Goal: Task Accomplishment & Management: Use online tool/utility

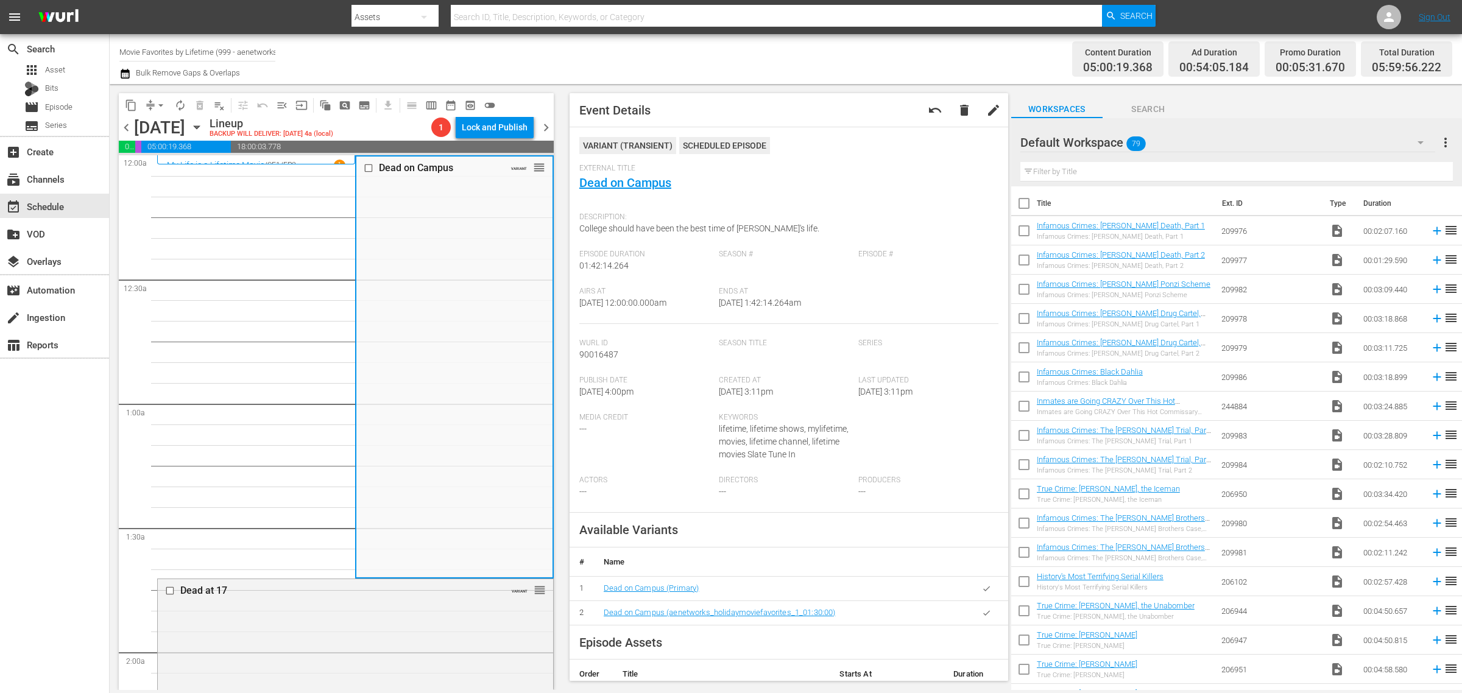
click at [804, 80] on div "Channel Title Movie Favorites by Lifetime (999 - aenetworks_holidaymoviefavorit…" at bounding box center [482, 59] width 727 height 44
click at [437, 305] on div "Dead on Campus VARIANT reorder" at bounding box center [454, 367] width 196 height 420
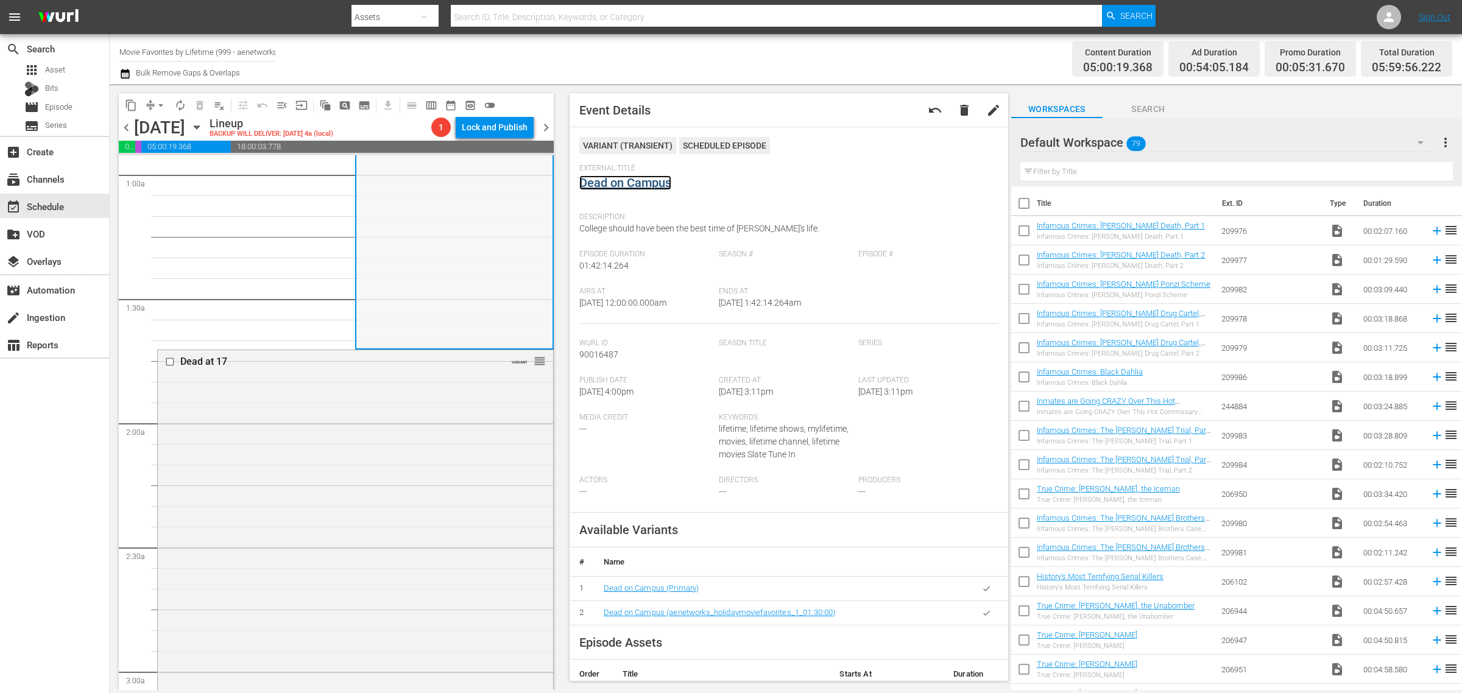
scroll to position [457, 0]
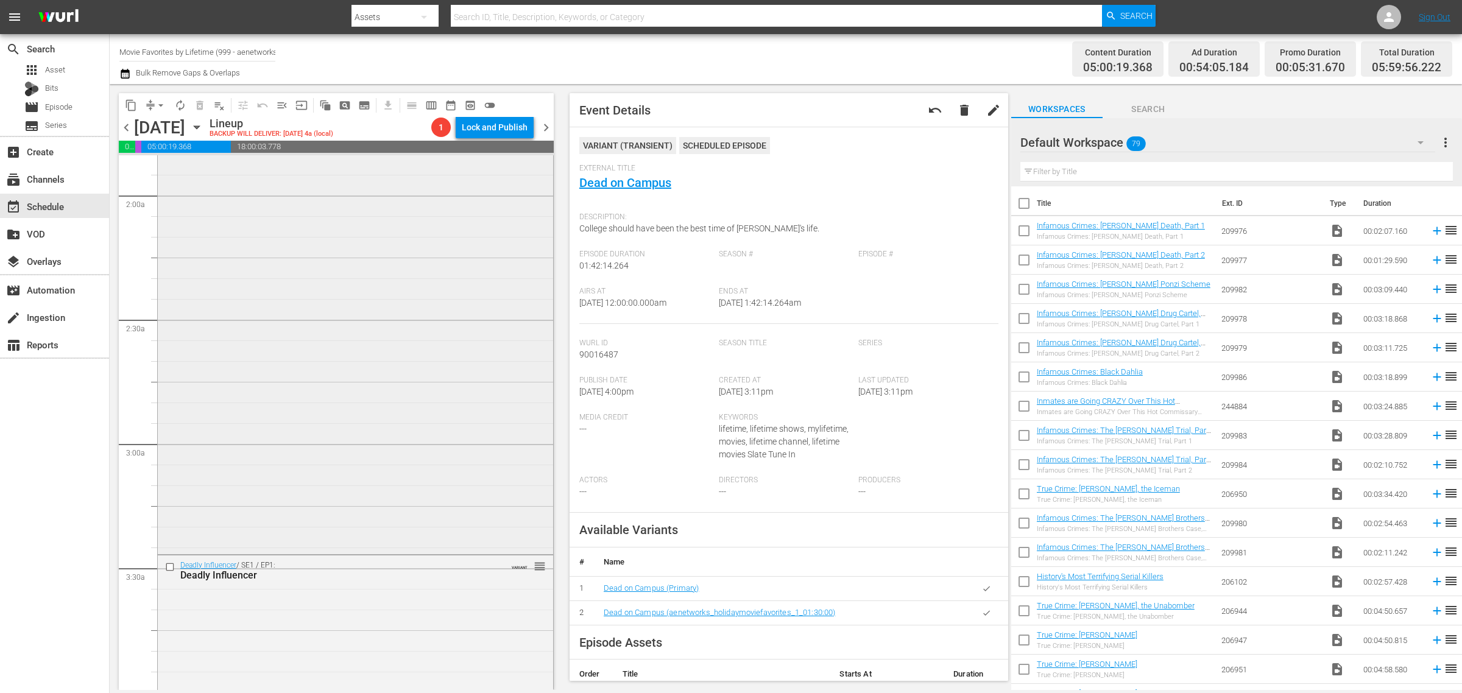
click at [333, 372] on div "Dead at 17 VARIANT reorder" at bounding box center [355, 337] width 395 height 430
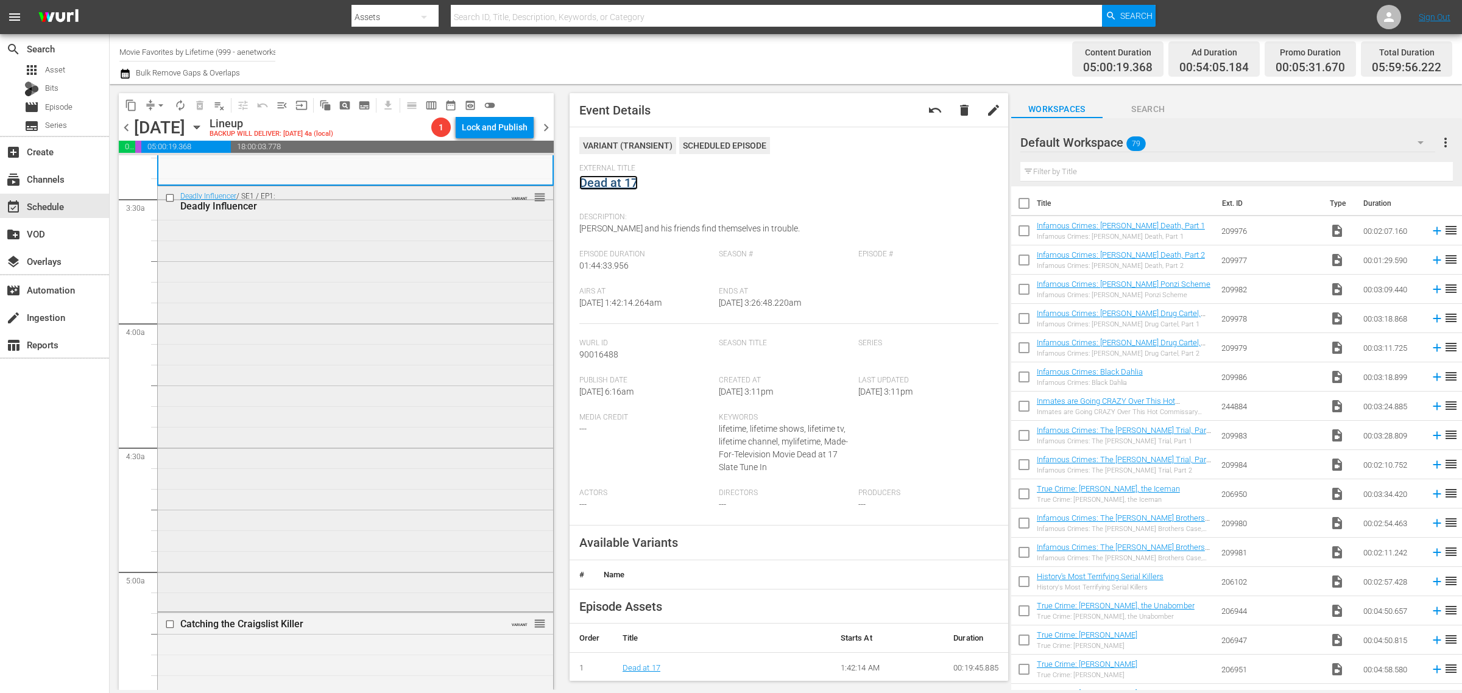
scroll to position [838, 0]
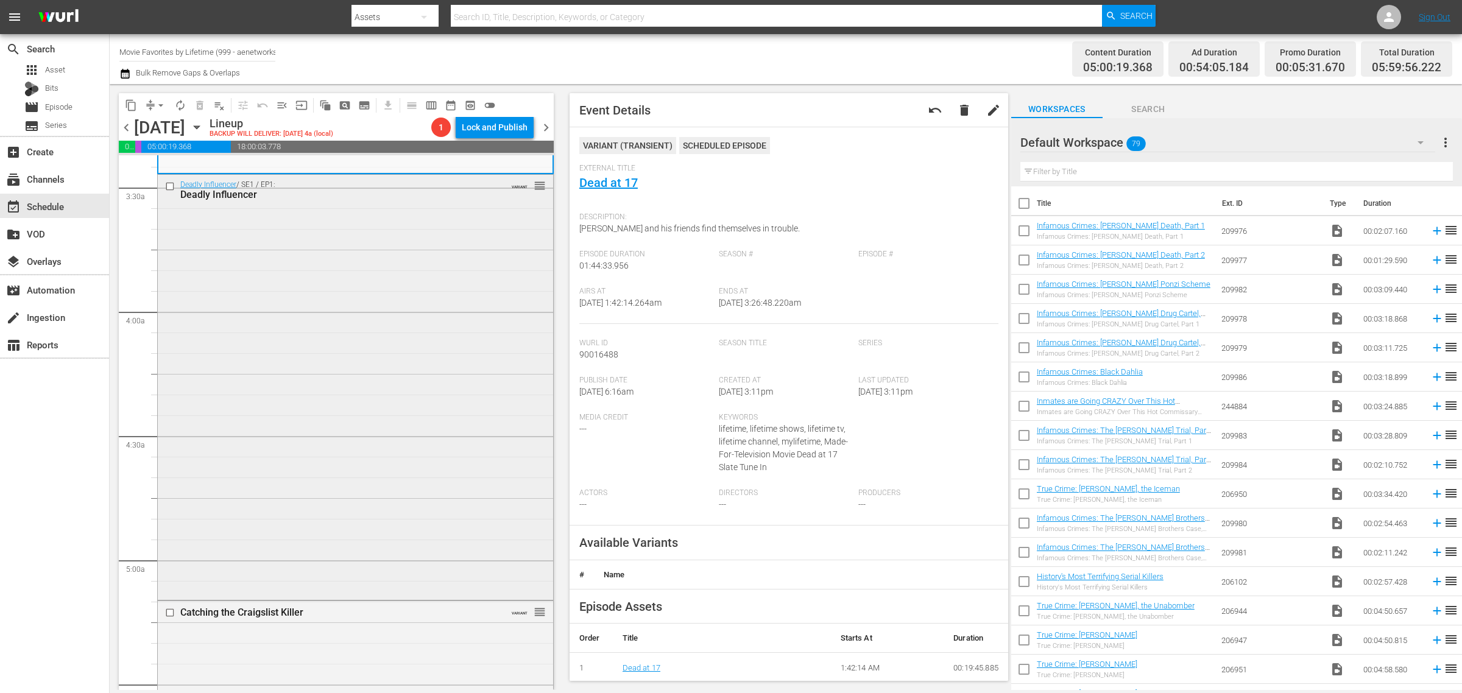
click at [311, 333] on div "Deadly Influencer / SE1 / EP1: Deadly Influencer VARIANT reorder" at bounding box center [355, 386] width 395 height 423
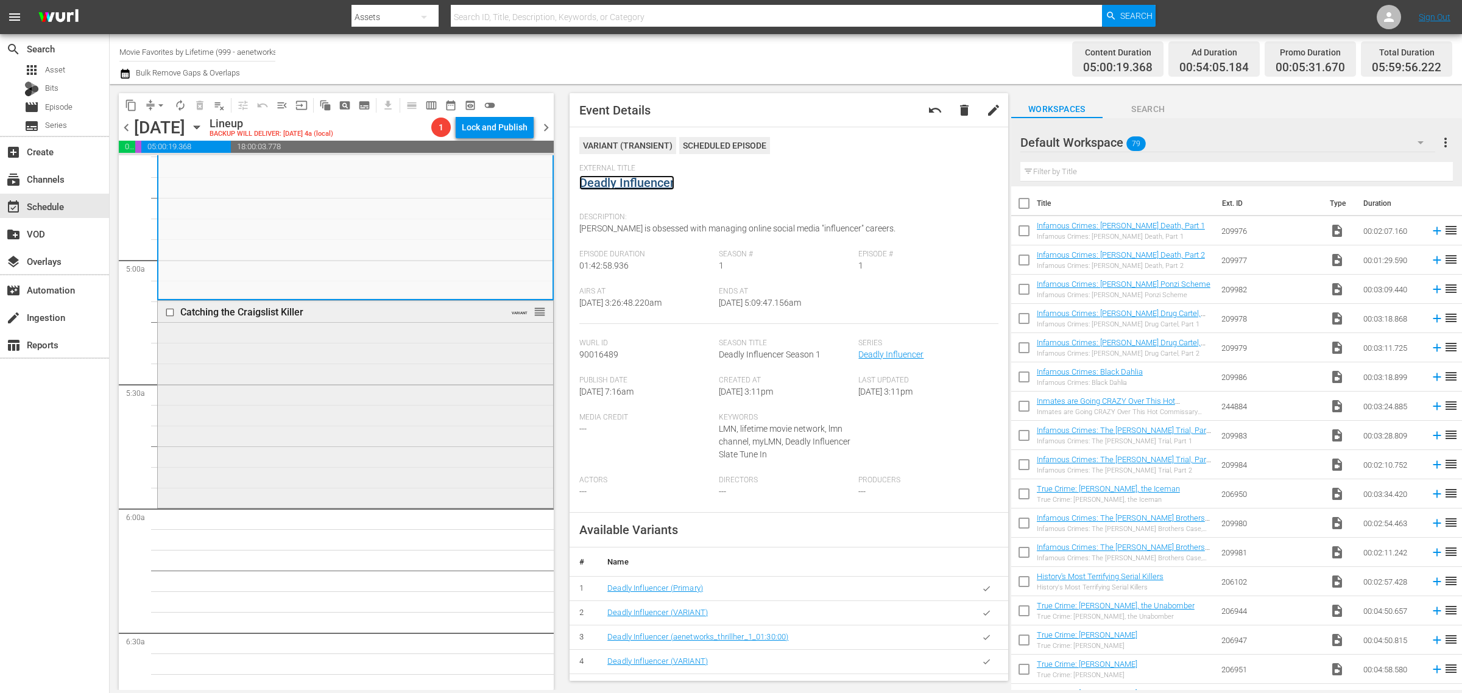
scroll to position [1142, 0]
click at [331, 391] on div "Catching the Craigslist Killer VARIANT reorder" at bounding box center [355, 399] width 395 height 204
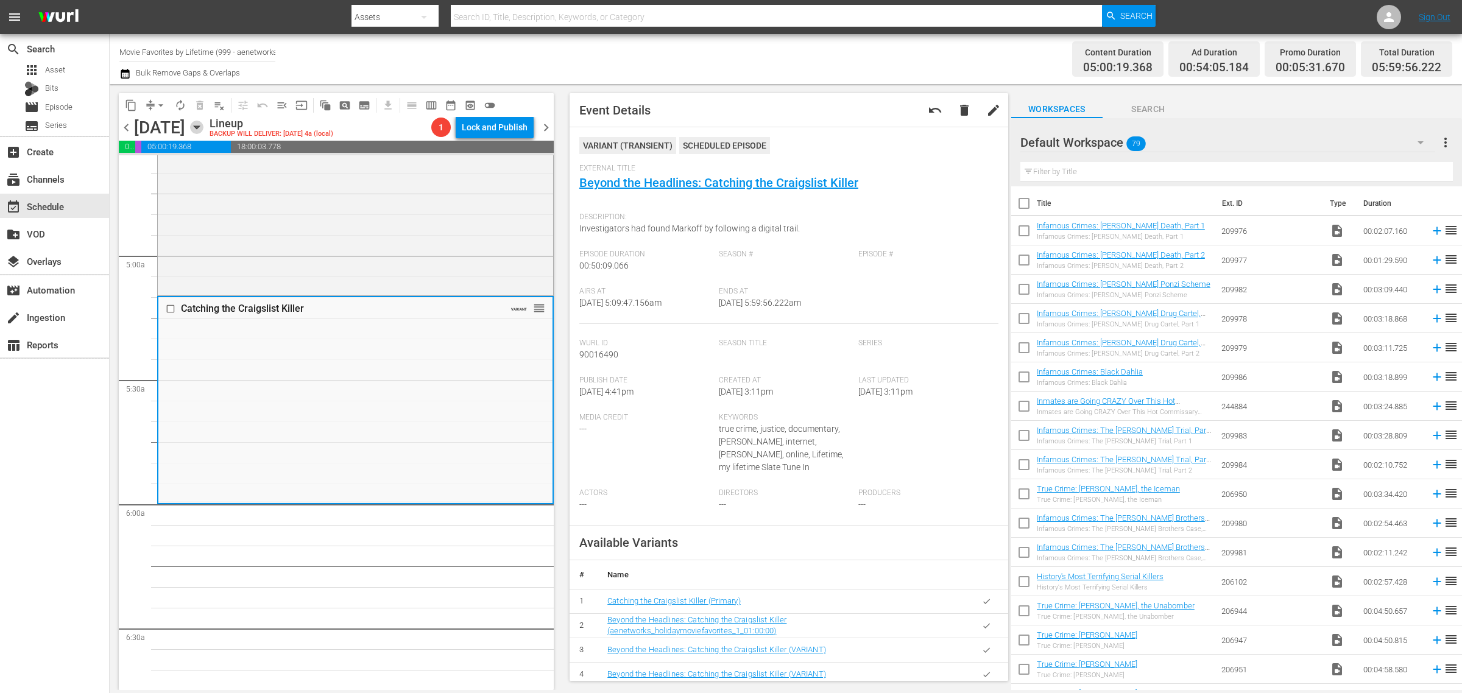
click at [203, 122] on icon "button" at bounding box center [196, 127] width 13 height 13
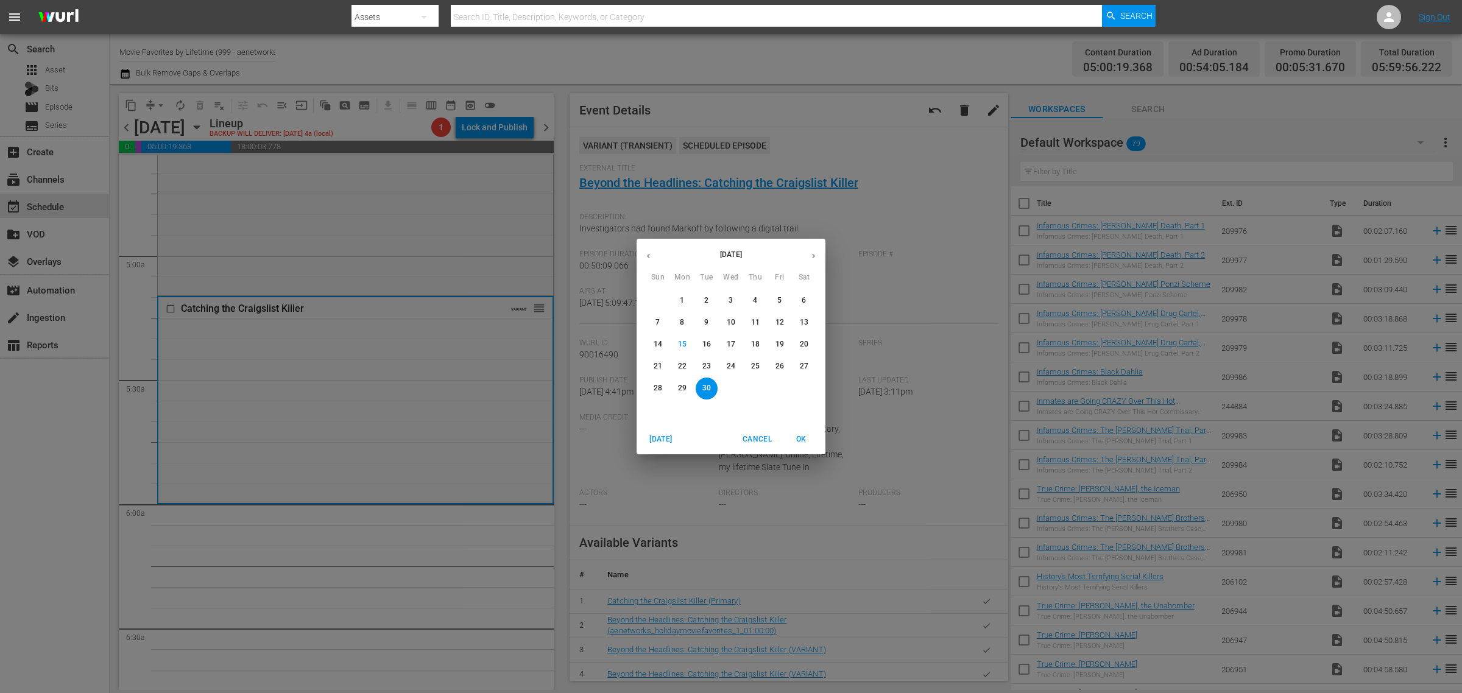
click at [687, 391] on span "29" at bounding box center [682, 388] width 22 height 10
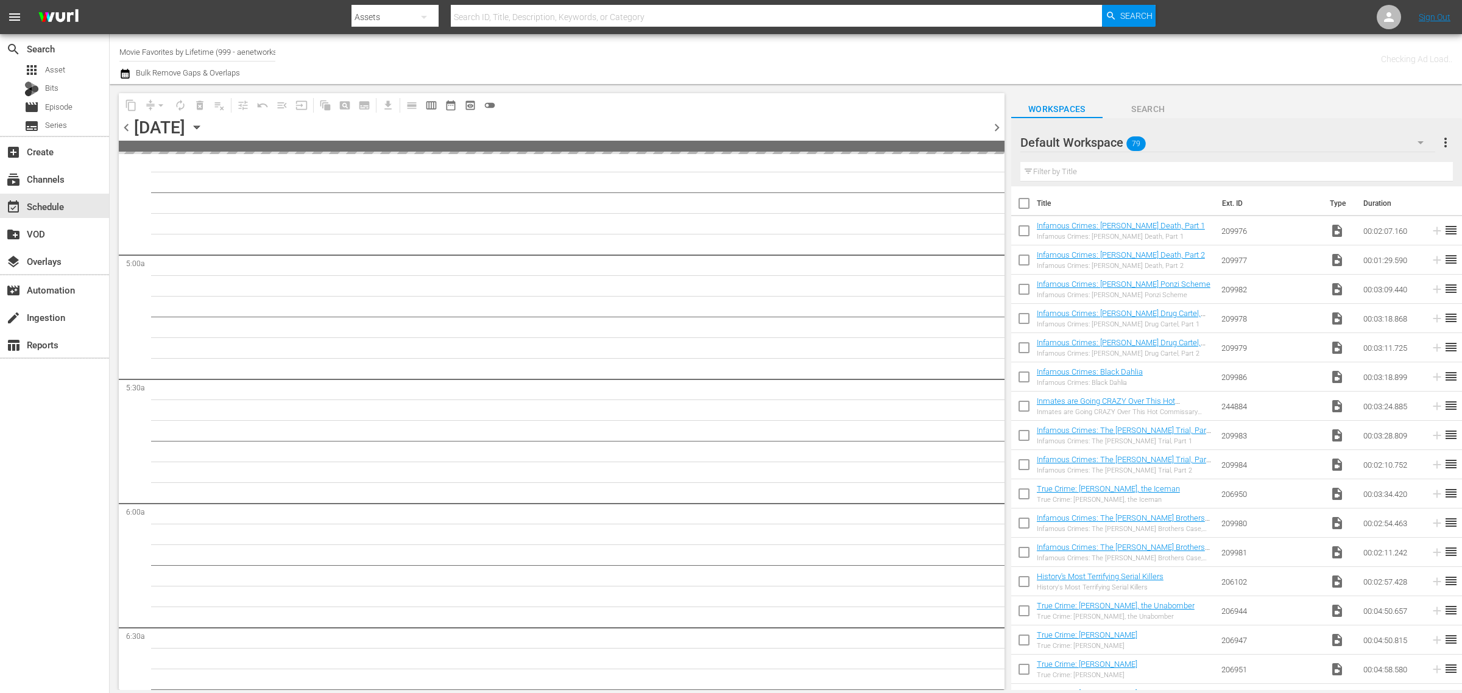
scroll to position [1205, 0]
click at [696, 57] on div "Channel Title Movie Favorites by Lifetime (999 - aenetworks_holidaymoviefavorit…" at bounding box center [482, 59] width 727 height 44
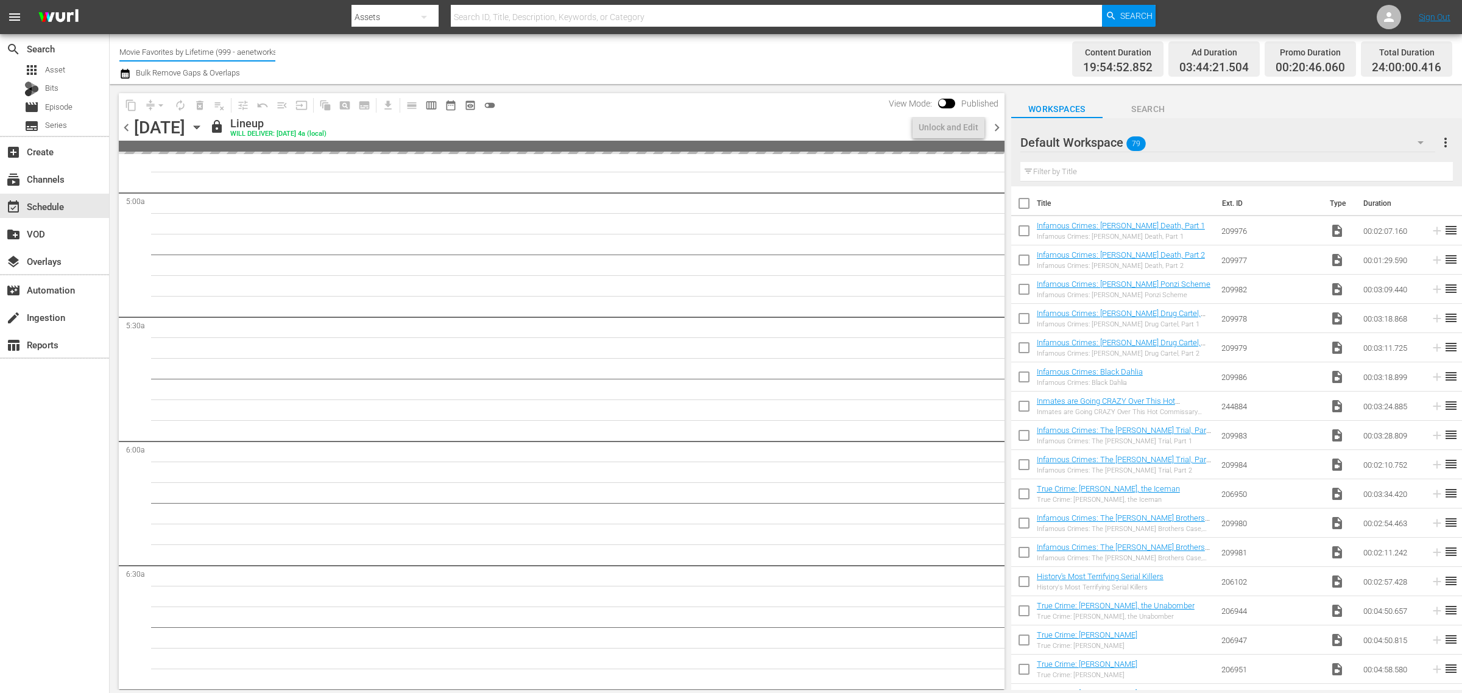
scroll to position [0, 92]
drag, startPoint x: 120, startPoint y: 51, endPoint x: 447, endPoint y: 75, distance: 327.5
click at [447, 75] on div "Channel Title Movie Favorites by Lifetime (999 - aenetworks_holidaymoviefavorit…" at bounding box center [482, 59] width 727 height 44
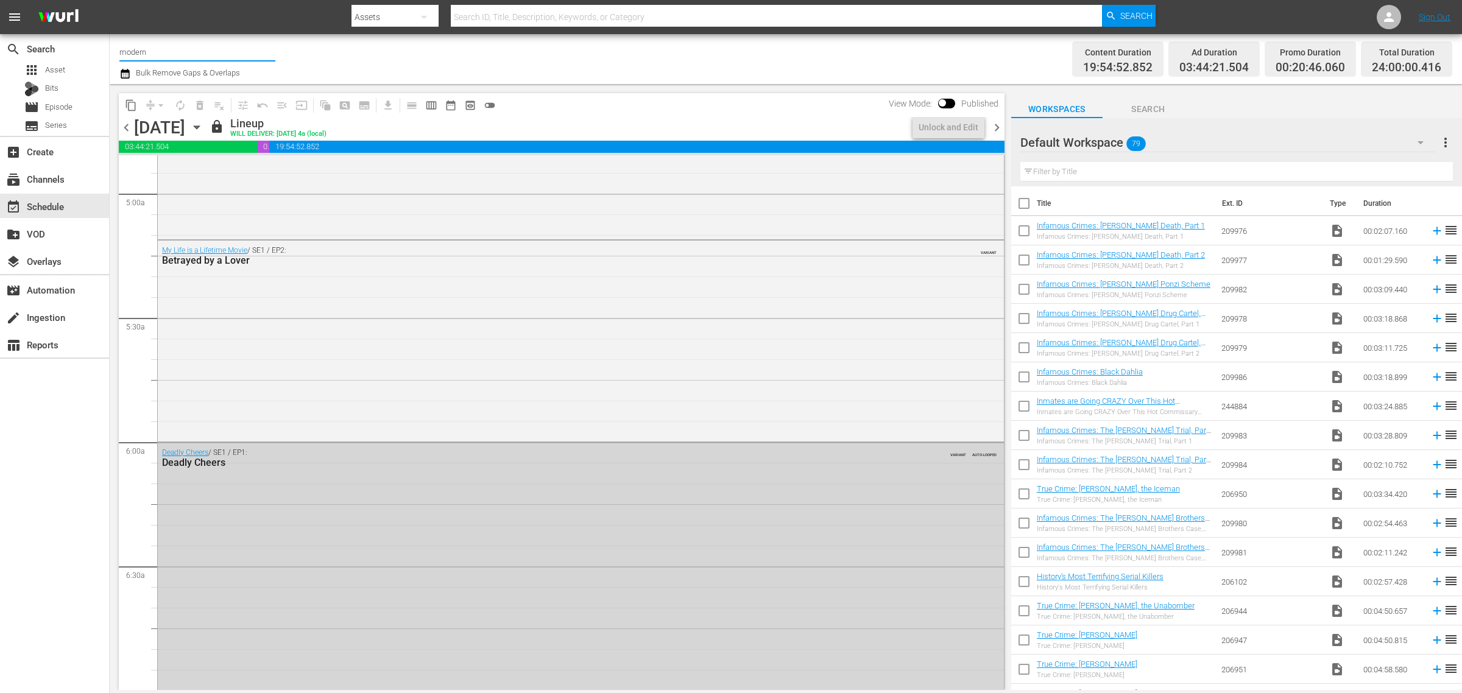
scroll to position [1142, 0]
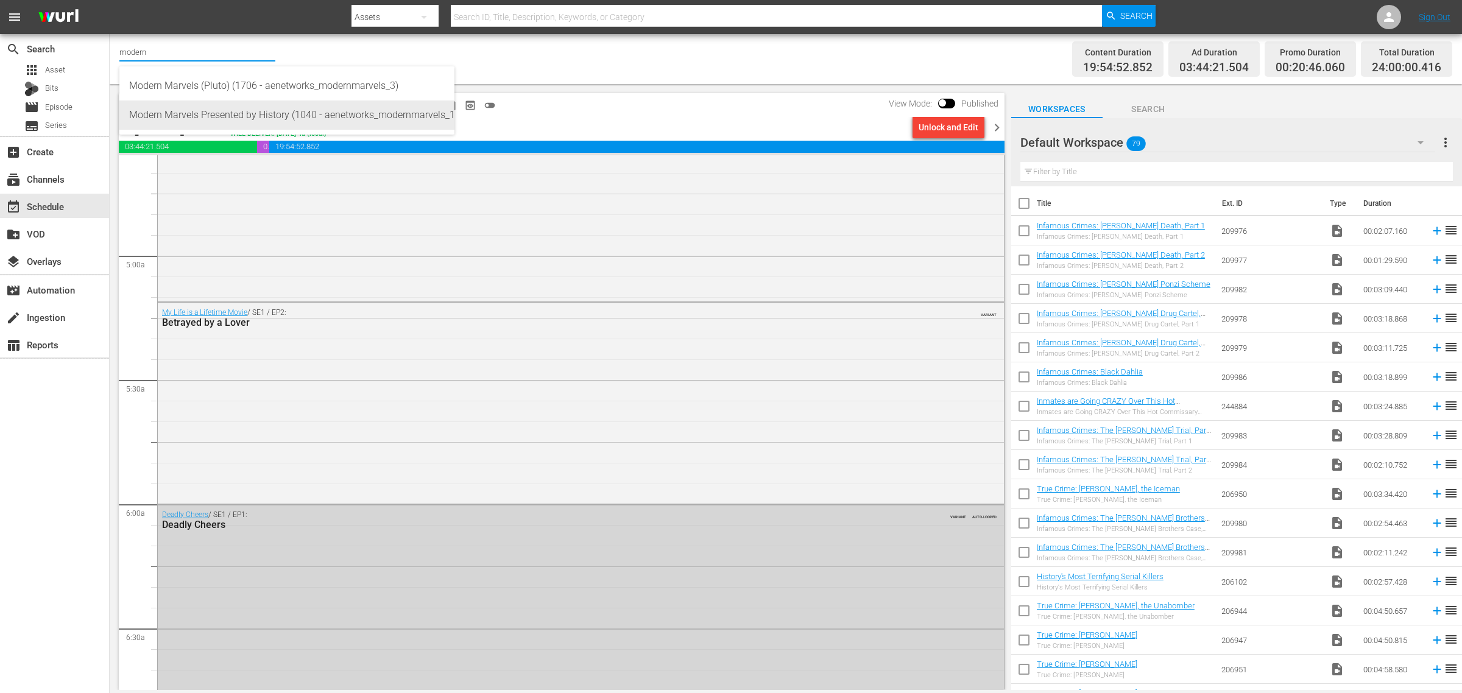
click at [327, 121] on div "Modern Marvels Presented by History (1040 - aenetworks_modernmarvels_1)" at bounding box center [287, 115] width 316 height 29
type input "Modern Marvels Presented by History (1040 - aenetworks_modernmarvels_1)"
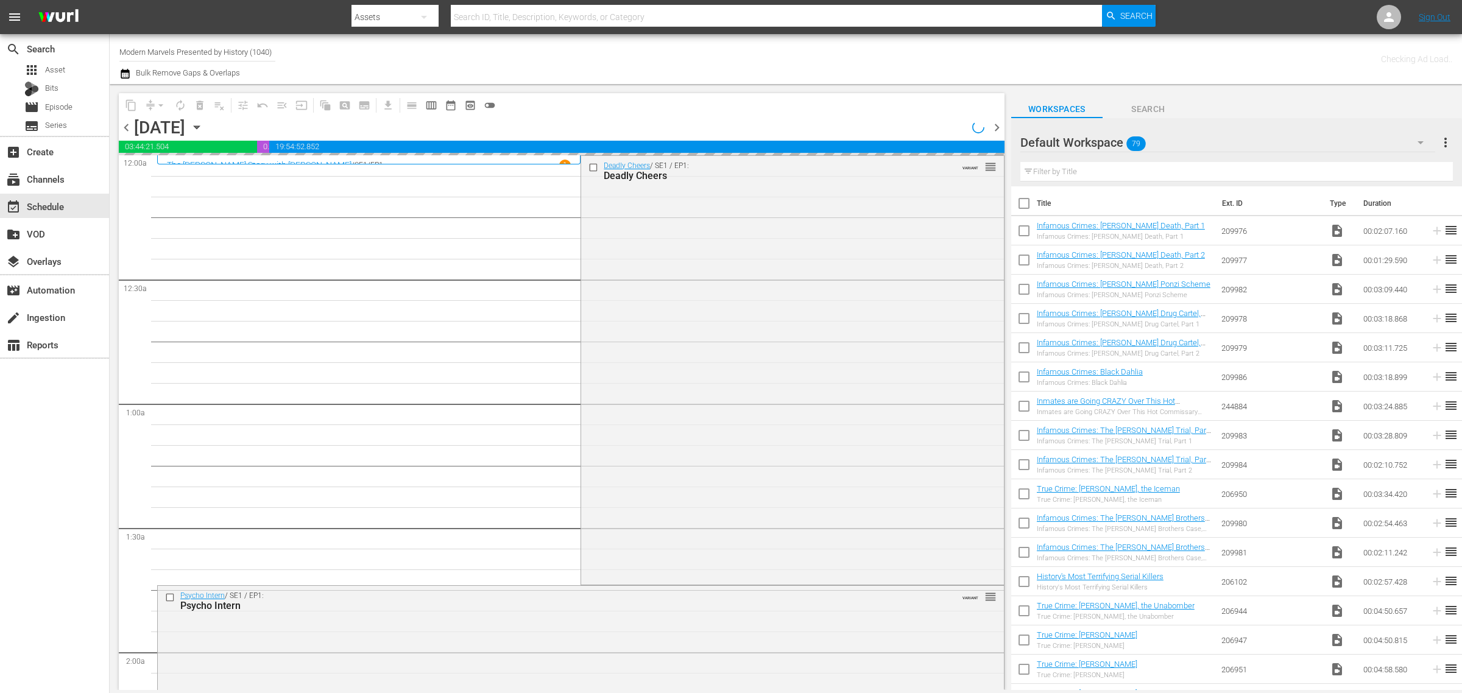
click at [637, 43] on div "Channel Title Modern Marvels Presented by History (1040) Bulk Remove Gaps & Ove…" at bounding box center [482, 59] width 727 height 44
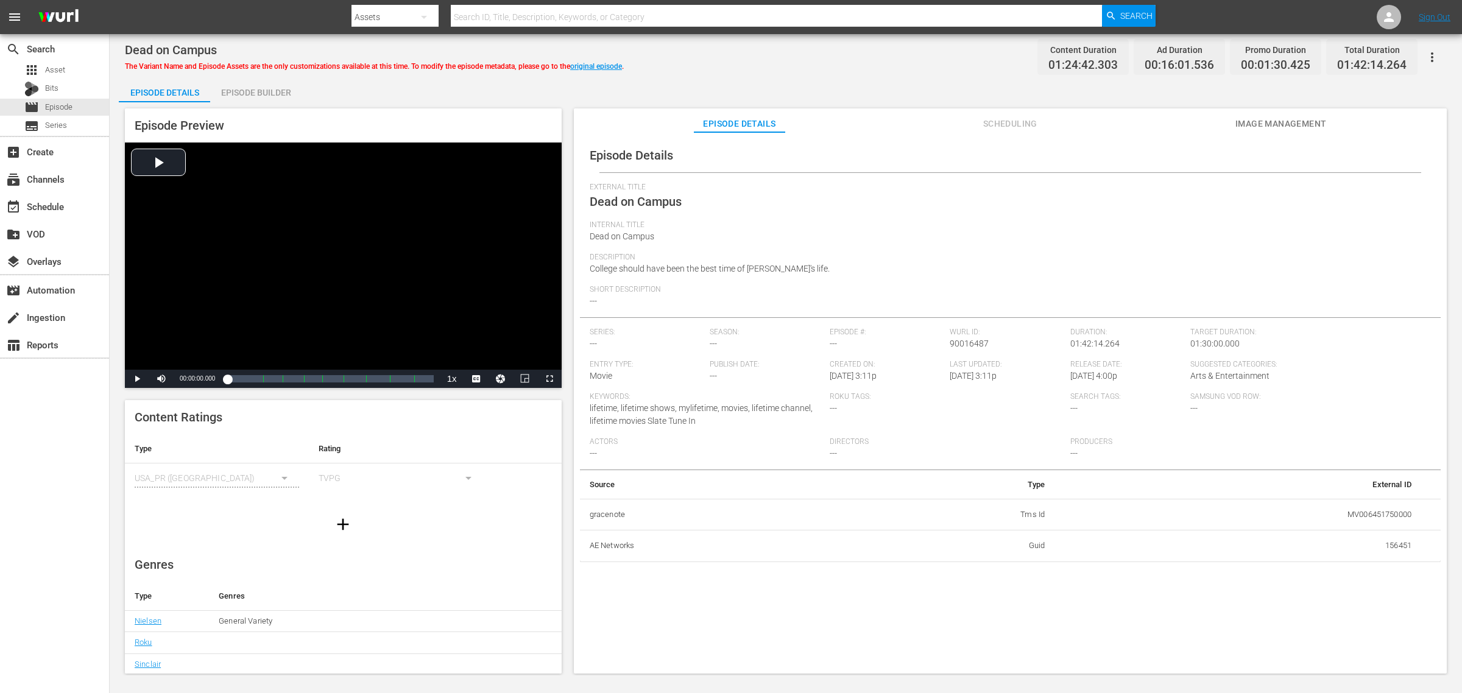
click at [724, 55] on div "Dead on Campus The Variant Name and Episode Assets are the only customizations …" at bounding box center [786, 56] width 1322 height 27
click at [1169, 125] on span "Image Management" at bounding box center [1281, 123] width 91 height 15
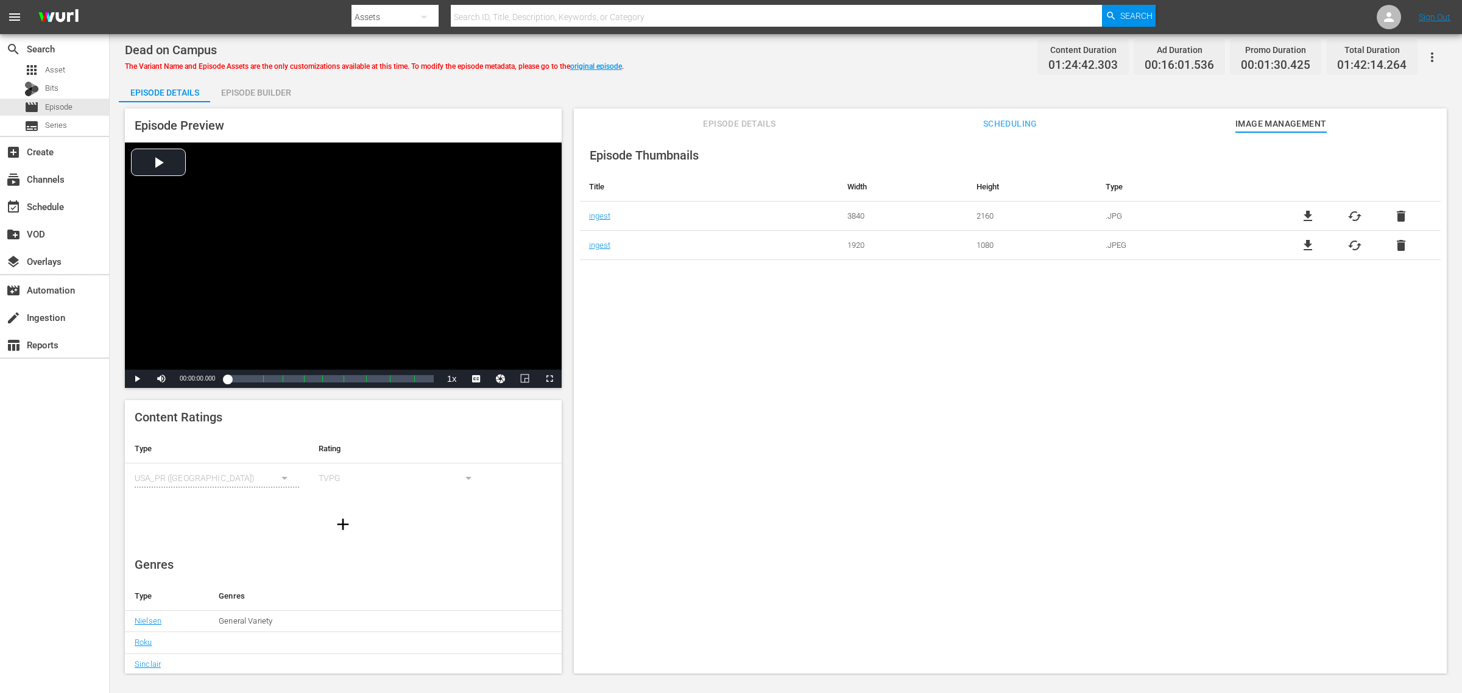
click at [605, 317] on div "Episode Thumbnails Title Width Height Type ingest 3840 2160 .JPG file_download …" at bounding box center [1010, 408] width 873 height 553
drag, startPoint x: 222, startPoint y: 46, endPoint x: 146, endPoint y: 43, distance: 76.2
click at [127, 46] on div "Dead on Campus" at bounding box center [374, 50] width 499 height 15
copy span "Dead on Campus"
click at [884, 70] on div "Dead on Campus The Variant Name and Episode Assets are the only customizations …" at bounding box center [786, 56] width 1322 height 27
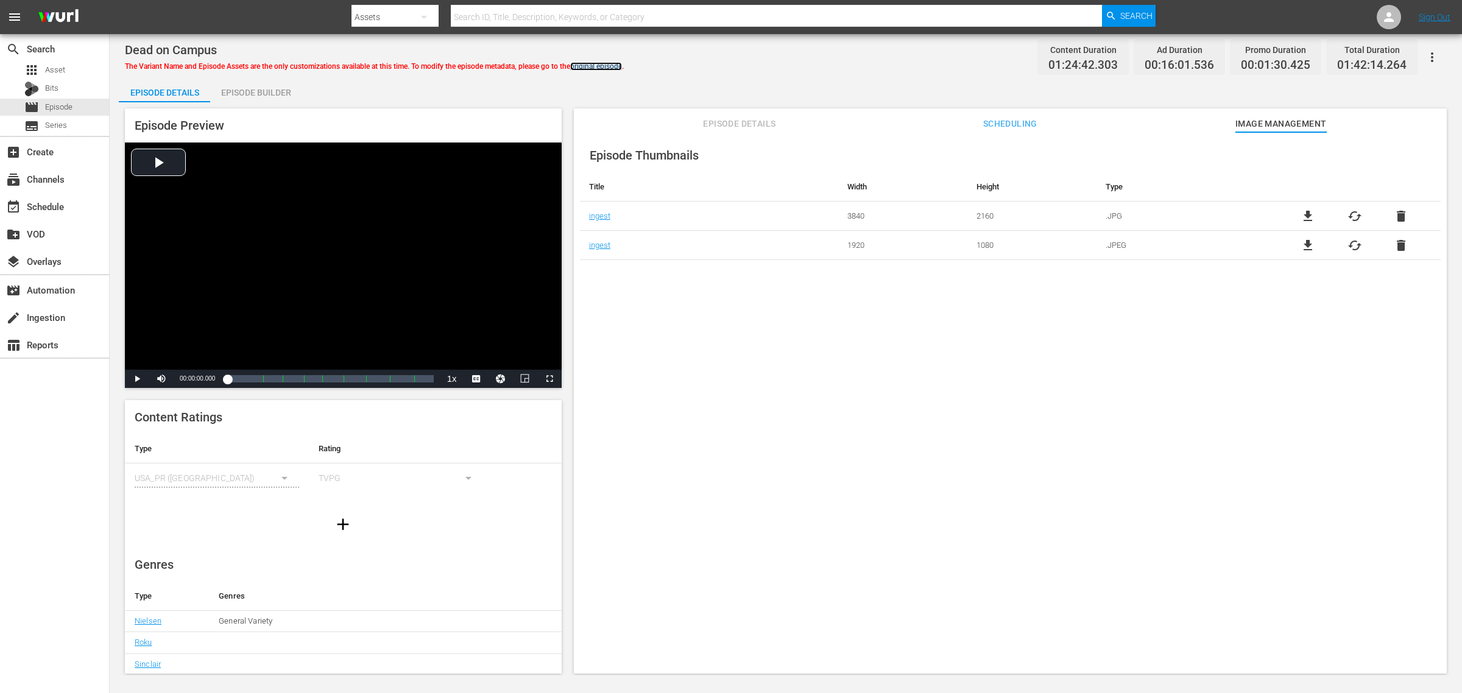
click at [611, 66] on link "original episode" at bounding box center [596, 66] width 52 height 9
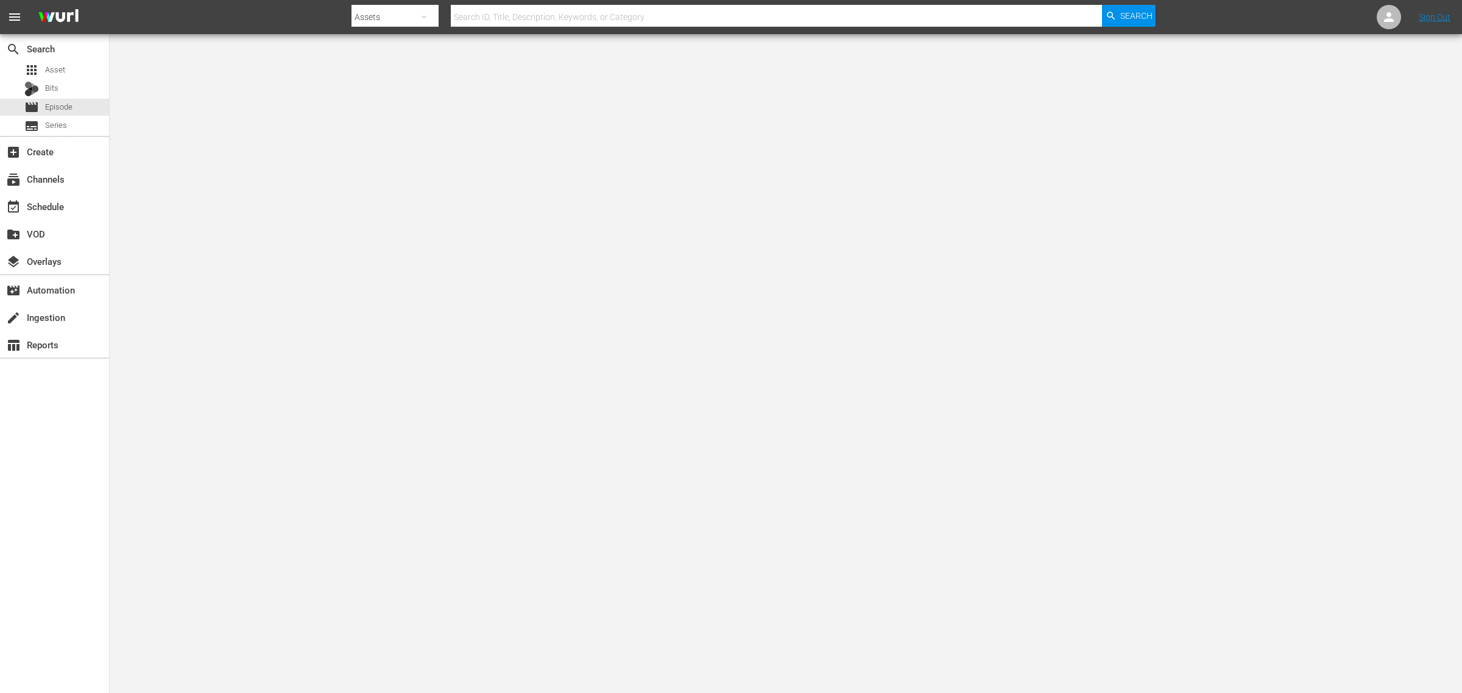
click at [320, 10] on nav "menu Search By Assets Search ID, Title, Description, Keywords, or Category Sear…" at bounding box center [731, 17] width 1462 height 34
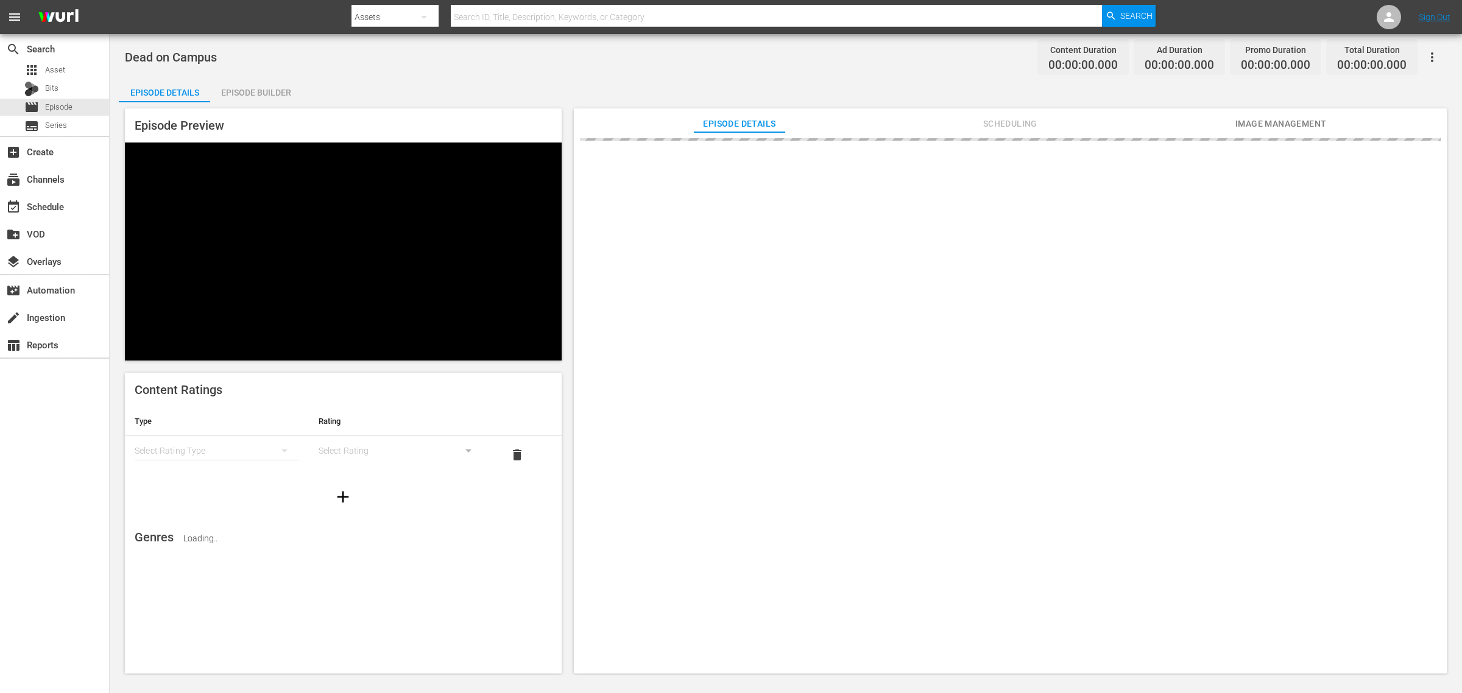
click at [814, 55] on div "Dead on Campus Content Duration 00:00:00.000 Ad Duration 00:00:00.000 Promo Dur…" at bounding box center [786, 56] width 1322 height 27
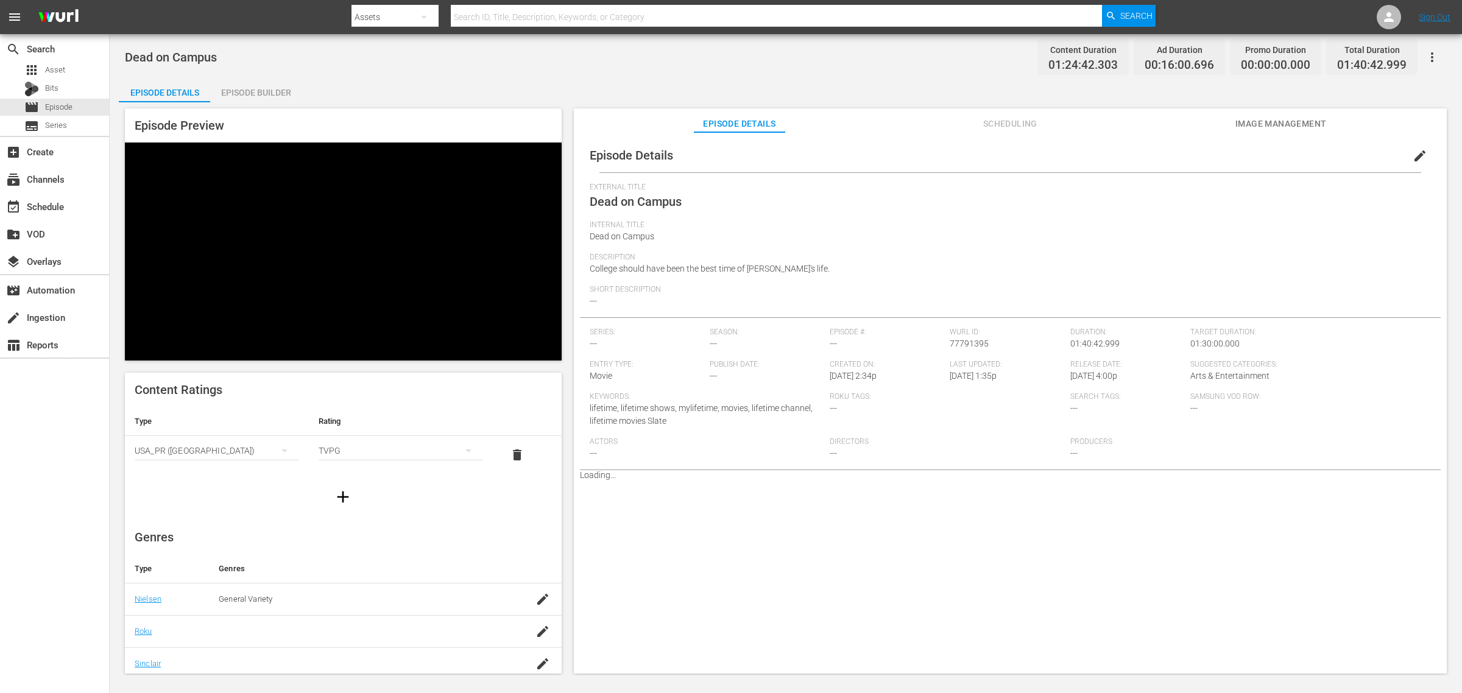
click at [1169, 125] on span "Image Management" at bounding box center [1281, 123] width 91 height 15
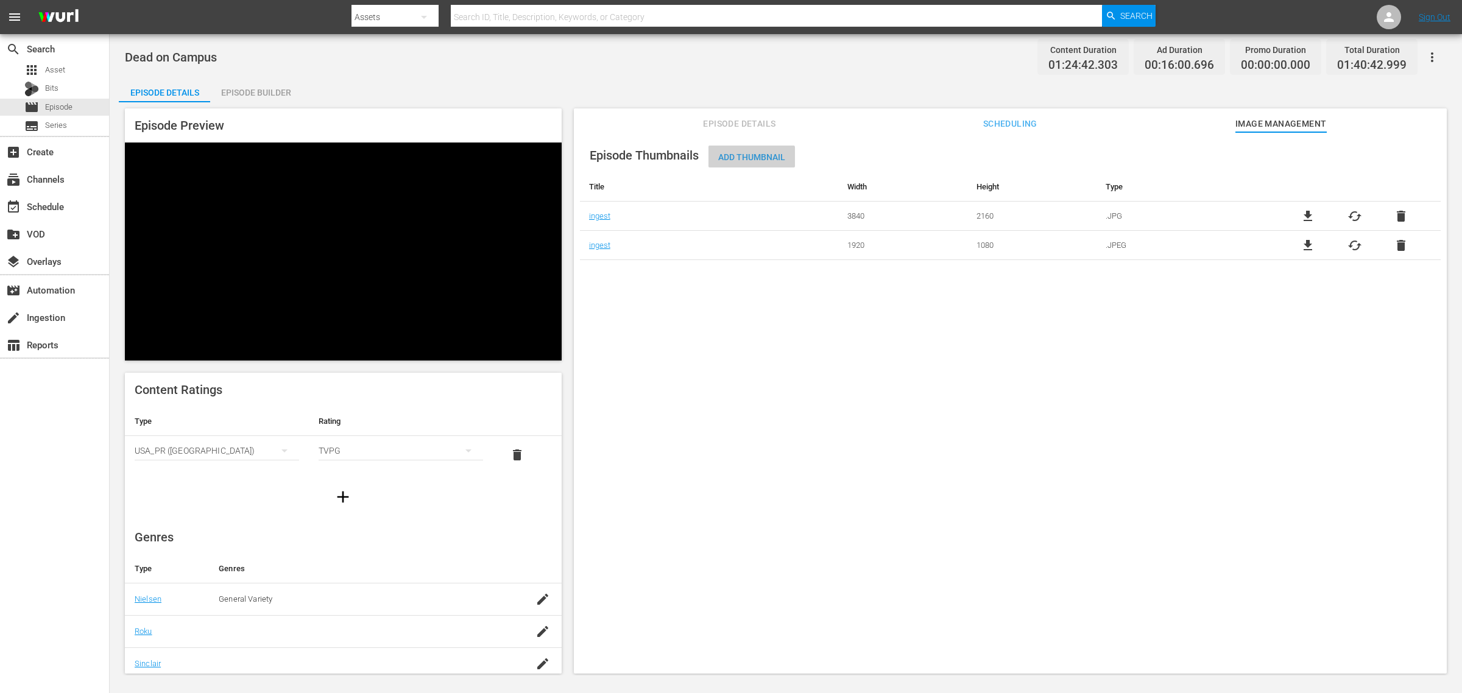
click at [740, 160] on span "Add Thumbnail" at bounding box center [752, 157] width 87 height 10
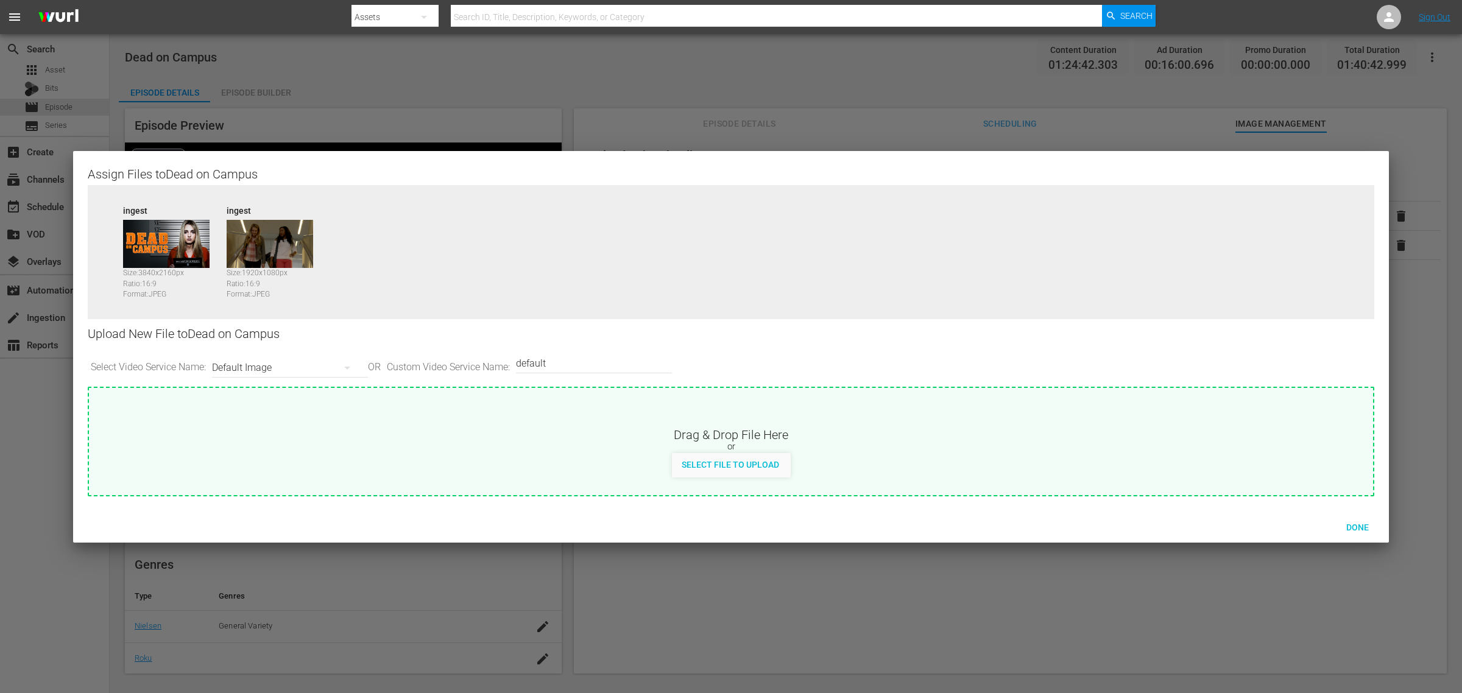
drag, startPoint x: 564, startPoint y: 366, endPoint x: 403, endPoint y: 354, distance: 161.3
click at [418, 355] on div "Select Video Service Name: Default Image OR Custom Video Service Name: Custom V…" at bounding box center [731, 368] width 1287 height 38
type input "image2"
click at [1169, 525] on span "Done" at bounding box center [1358, 528] width 42 height 10
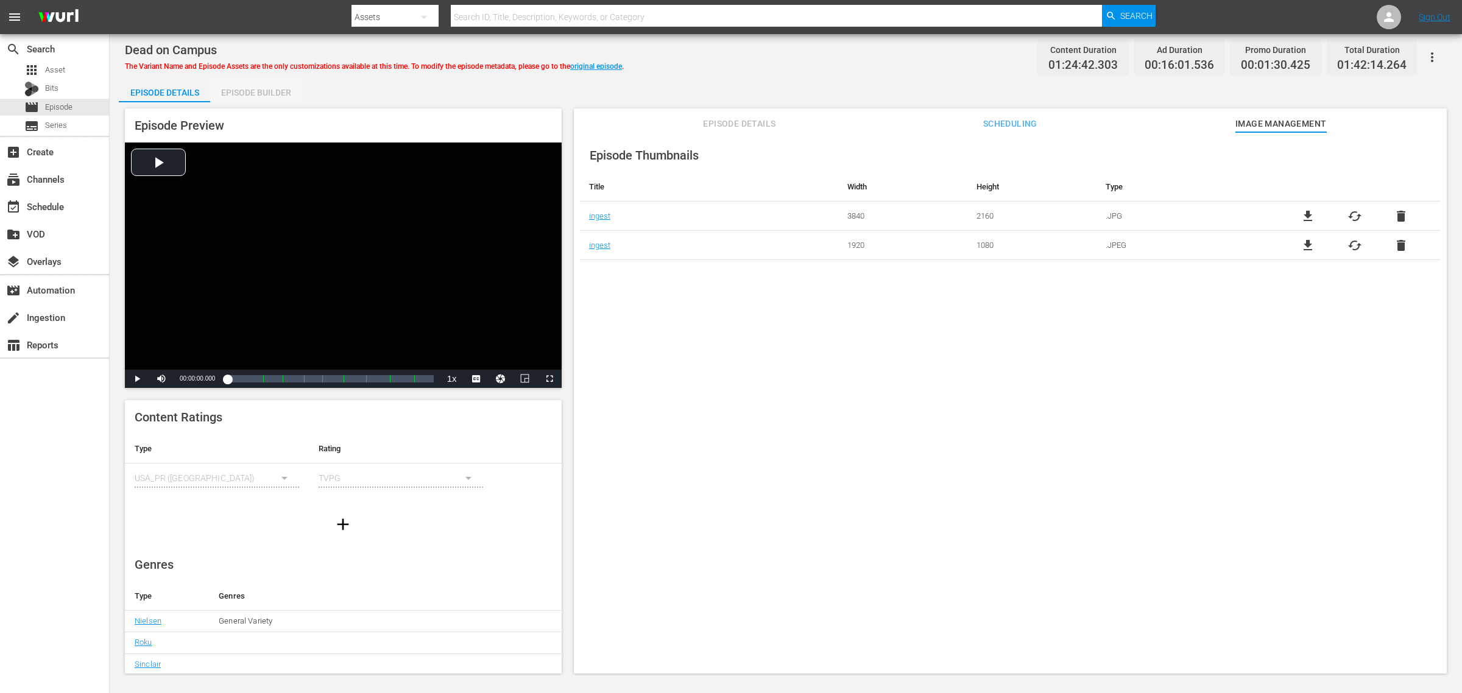
click at [252, 89] on div "Episode Builder" at bounding box center [255, 92] width 91 height 29
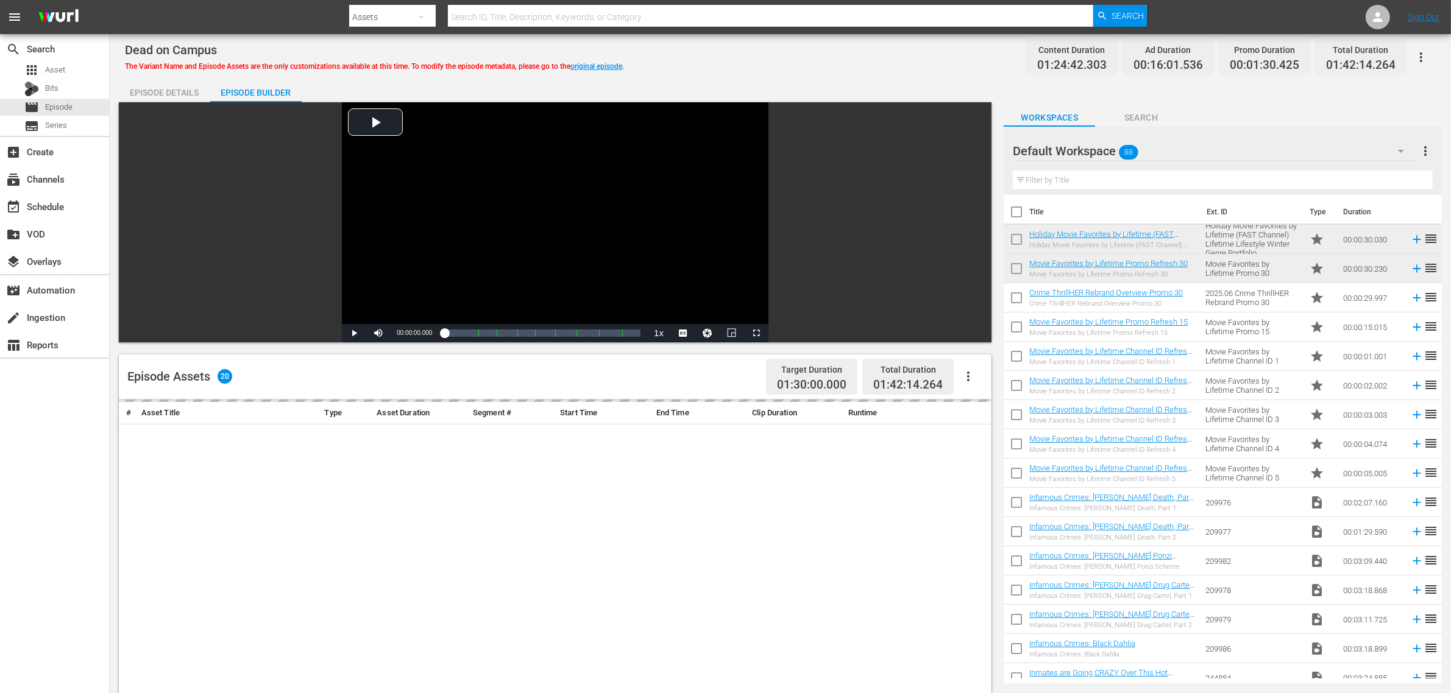
click at [725, 47] on div "Dead on Campus The Variant Name and Episode Assets are the only customizations …" at bounding box center [780, 56] width 1311 height 27
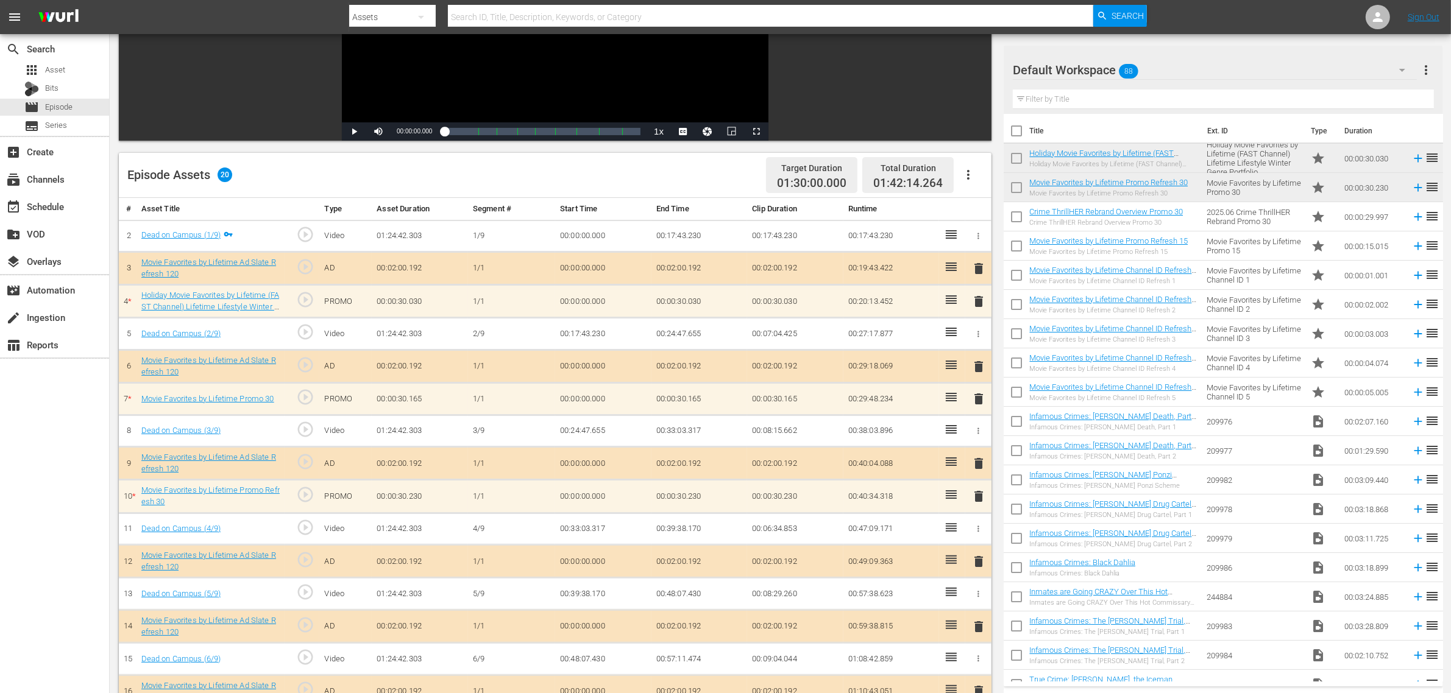
scroll to position [165, 0]
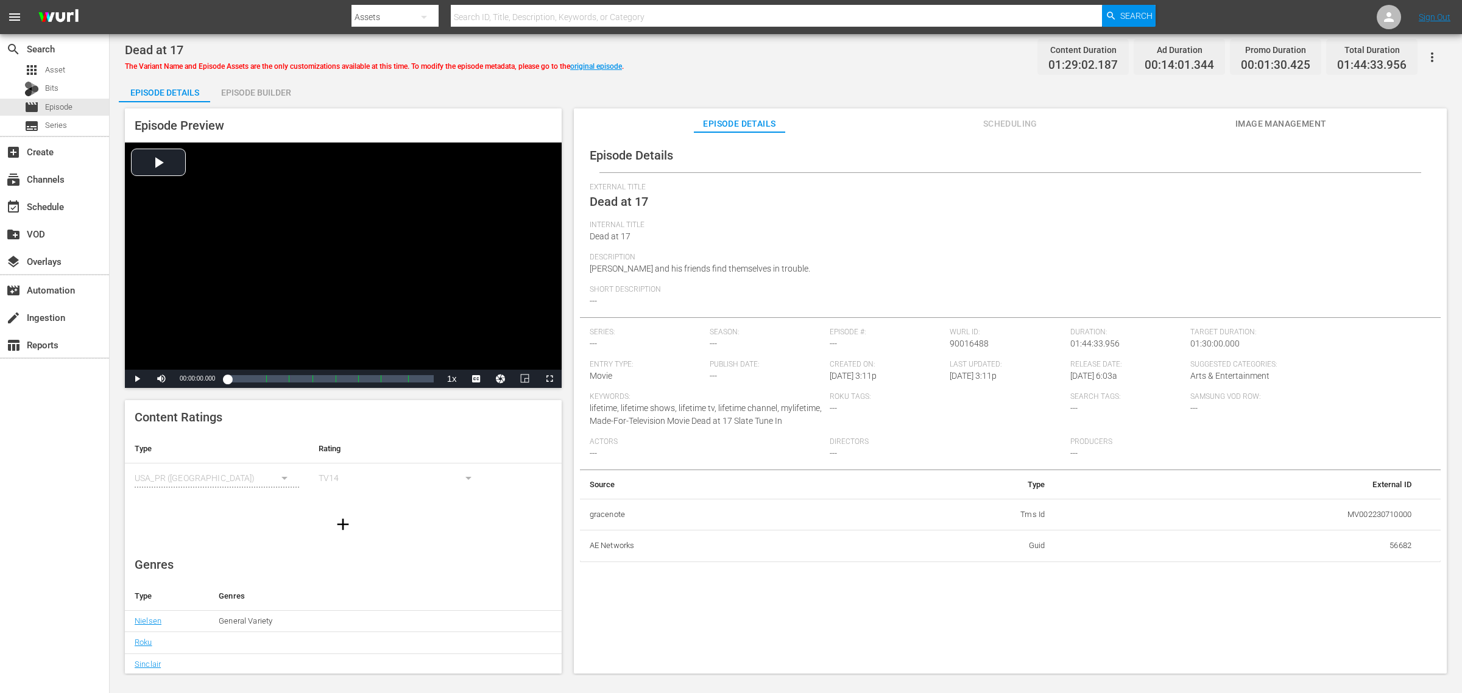
click at [278, 101] on div "Episode Builder" at bounding box center [255, 92] width 91 height 29
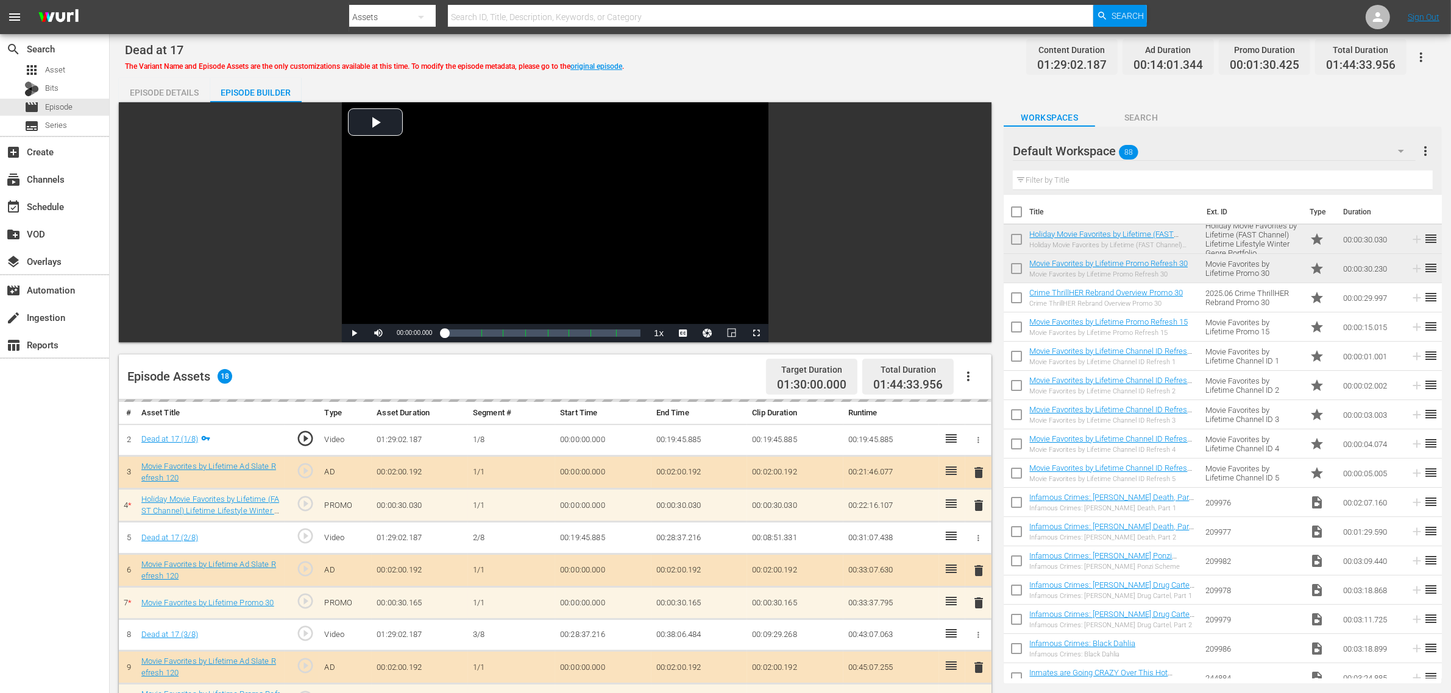
click at [891, 73] on div "Dead at 17 The Variant Name and Episode Assets are the only customizations avai…" at bounding box center [780, 526] width 1341 height 985
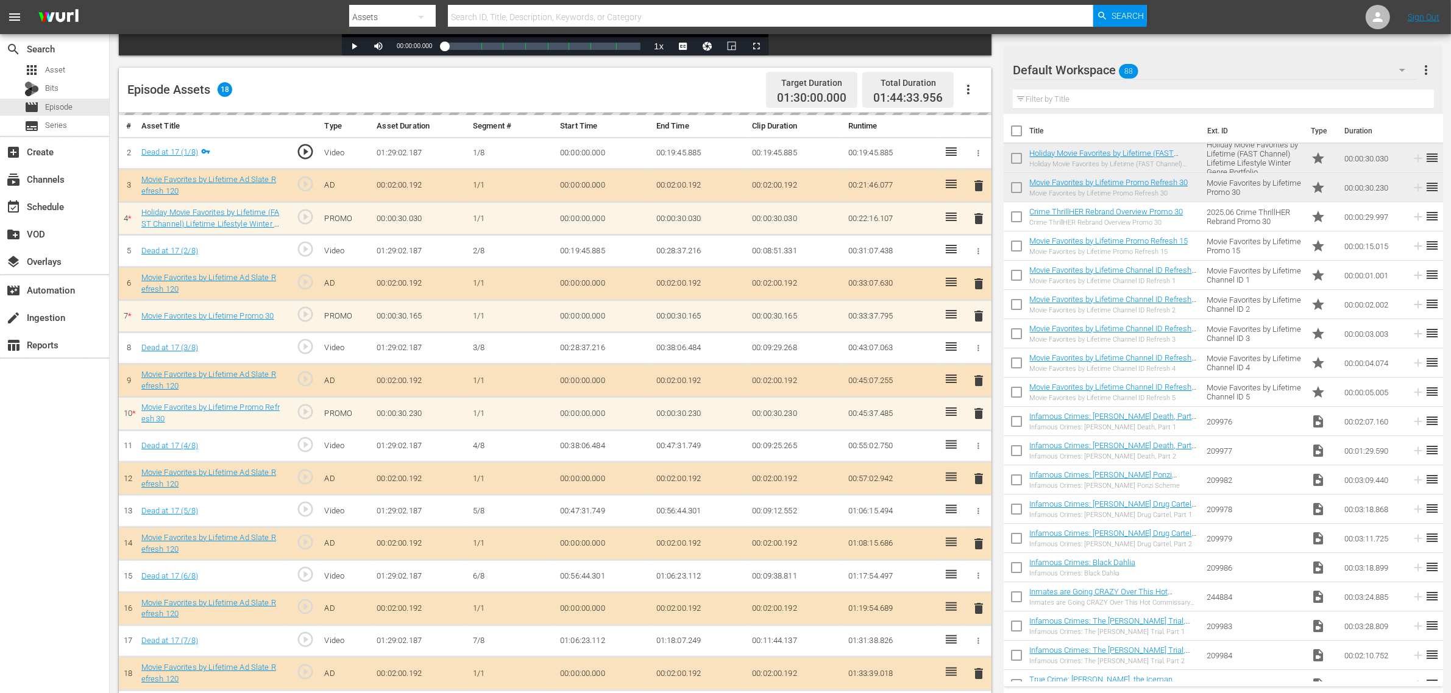
scroll to position [305, 0]
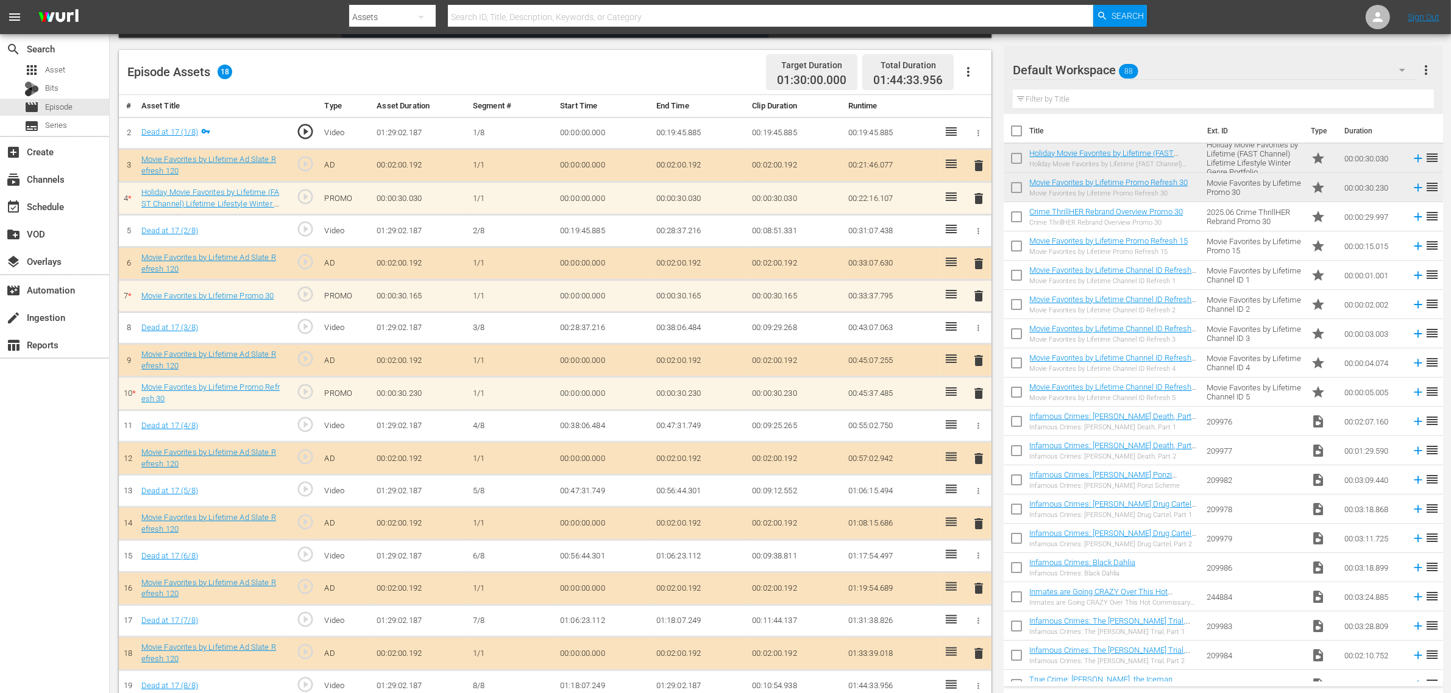
click at [642, 68] on div "Episode Assets 18 Target Duration 01:30:00.000 Total Duration 01:44:33.956" at bounding box center [555, 72] width 872 height 45
